Goal: Task Accomplishment & Management: Manage account settings

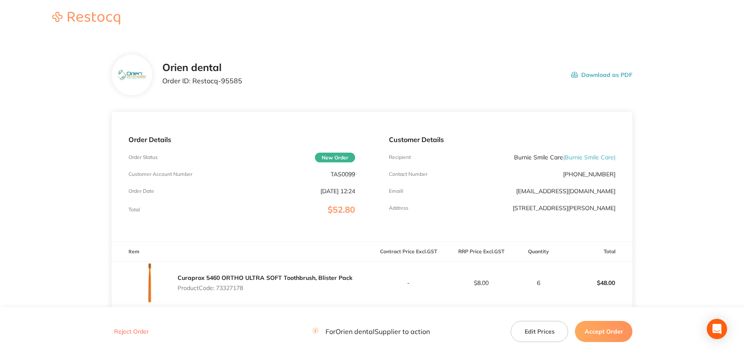
click at [348, 173] on p "TAS0099" at bounding box center [342, 174] width 25 height 7
copy p "TAS0099"
click at [226, 79] on p "Order ID: Restocq- 95585" at bounding box center [202, 81] width 80 height 8
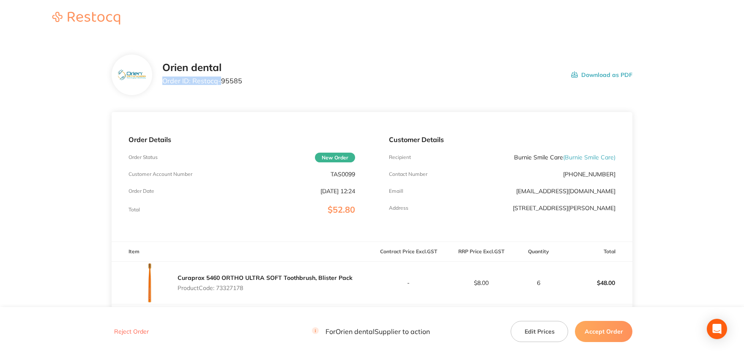
click at [226, 79] on p "Order ID: Restocq- 95585" at bounding box center [202, 81] width 80 height 8
click at [244, 81] on div "Orien dental Order ID: Restocq- 95585 Download as PDF" at bounding box center [397, 75] width 470 height 26
drag, startPoint x: 241, startPoint y: 81, endPoint x: 193, endPoint y: 82, distance: 47.8
click at [193, 82] on div "Orien dental Order ID: Restocq- 95585 Download as PDF" at bounding box center [397, 75] width 470 height 26
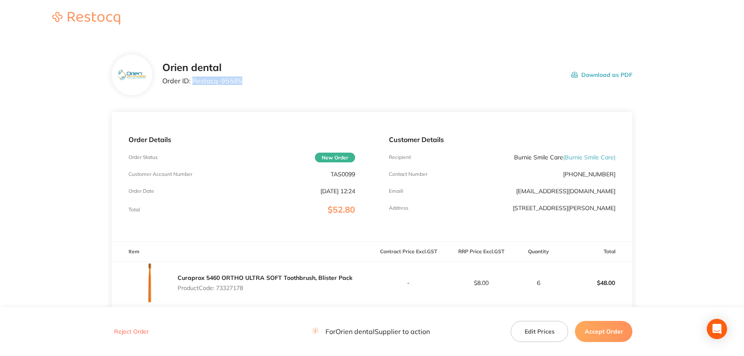
copy p "Restocq- 95585"
click at [229, 289] on p "Product Code: 73327178" at bounding box center [264, 287] width 175 height 7
copy p "73327178"
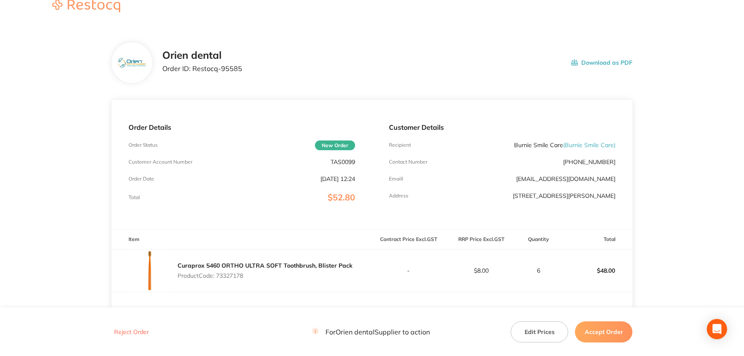
scroll to position [139, 0]
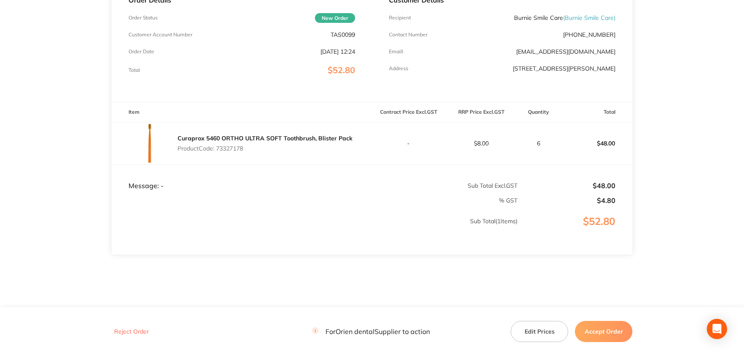
click at [612, 337] on button "Accept Order" at bounding box center [603, 331] width 57 height 21
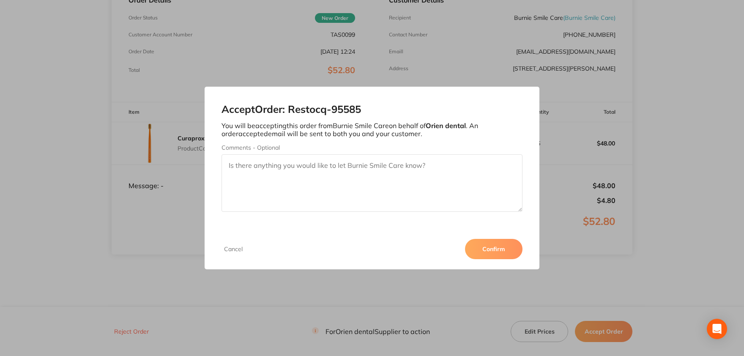
click at [523, 251] on div "Cancel Confirm" at bounding box center [372, 249] width 335 height 41
click at [501, 251] on button "Confirm" at bounding box center [493, 249] width 57 height 20
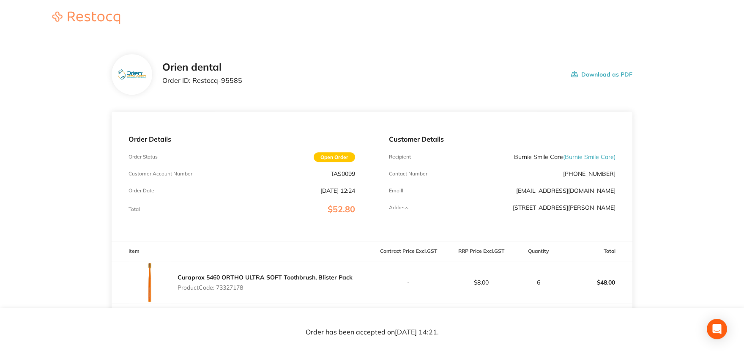
scroll to position [0, 0]
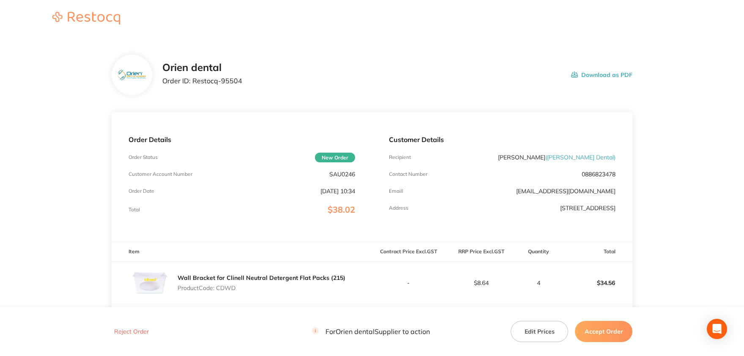
click at [342, 171] on p "SAU0246" at bounding box center [342, 174] width 26 height 7
copy p "SAU0246"
drag, startPoint x: 240, startPoint y: 82, endPoint x: 193, endPoint y: 80, distance: 47.4
click at [193, 80] on div "Orien dental Order ID: Restocq- 95504 Download as PDF" at bounding box center [397, 75] width 470 height 26
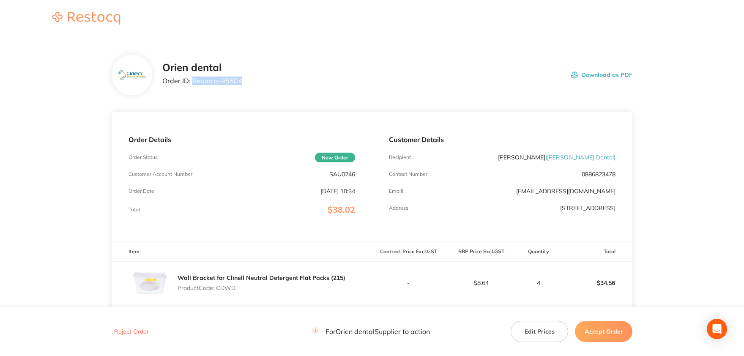
copy p "Restocq- 95504"
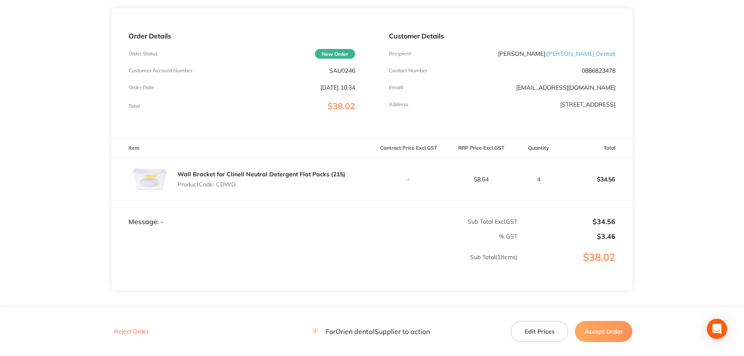
scroll to position [93, 0]
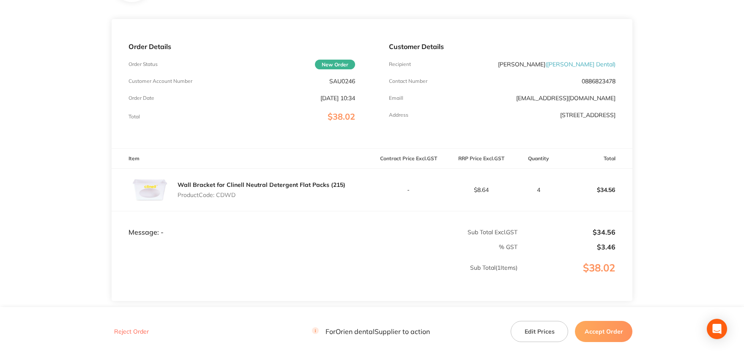
click at [227, 193] on p "Product Code: CDWD" at bounding box center [261, 194] width 168 height 7
copy p "CDWD"
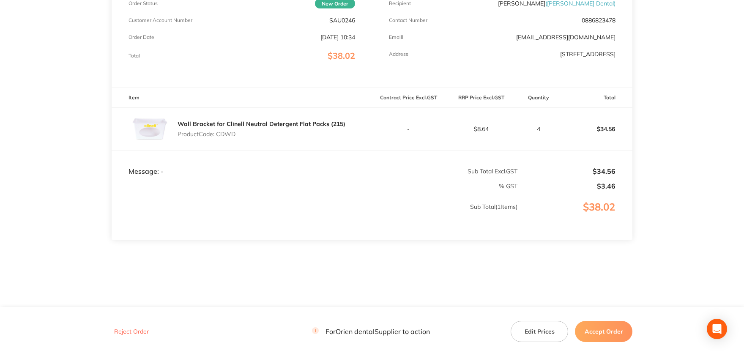
scroll to position [107, 0]
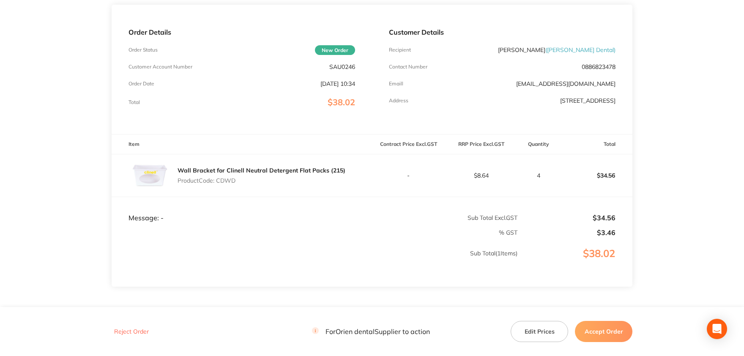
click at [607, 331] on button "Accept Order" at bounding box center [603, 331] width 57 height 21
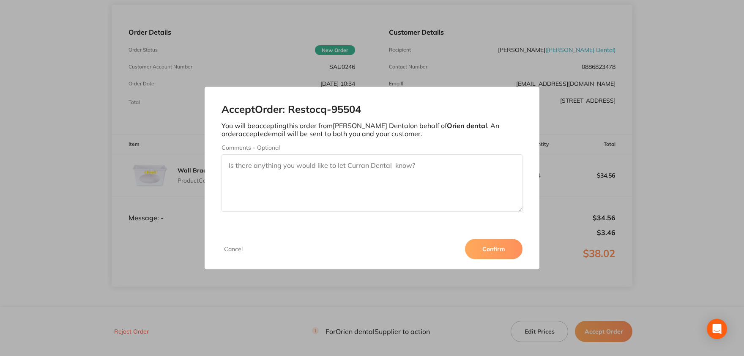
click at [480, 246] on button "Confirm" at bounding box center [493, 249] width 57 height 20
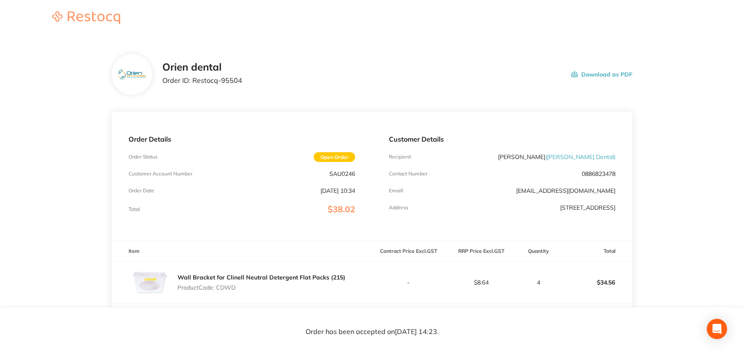
scroll to position [0, 0]
